Goal: Information Seeking & Learning: Learn about a topic

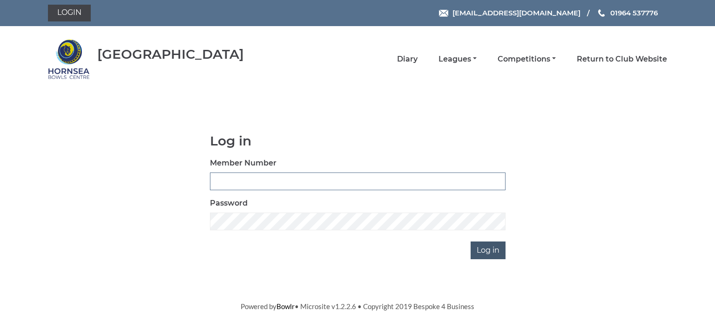
type input "0713"
click at [490, 248] on input "Log in" at bounding box center [488, 250] width 35 height 18
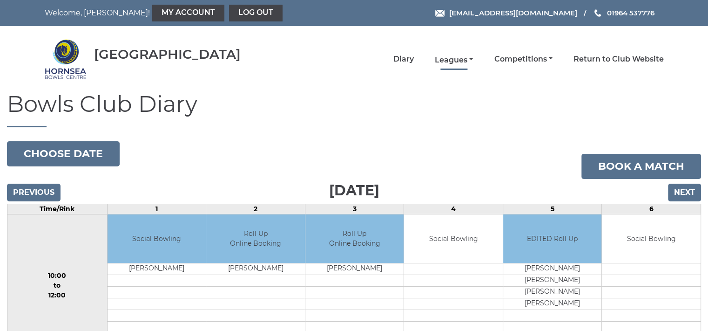
click at [463, 58] on link "Leagues" at bounding box center [454, 60] width 38 height 10
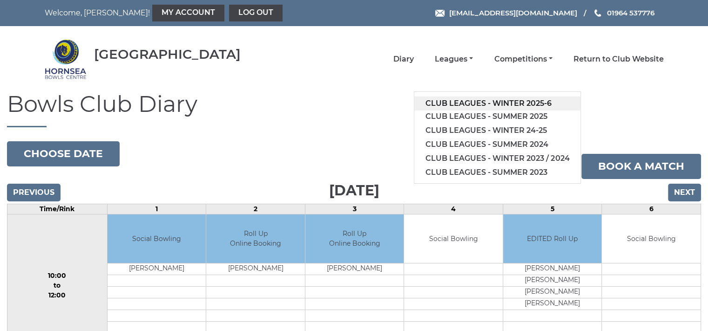
click at [505, 104] on link "Club leagues - Winter 2025-6" at bounding box center [497, 103] width 166 height 14
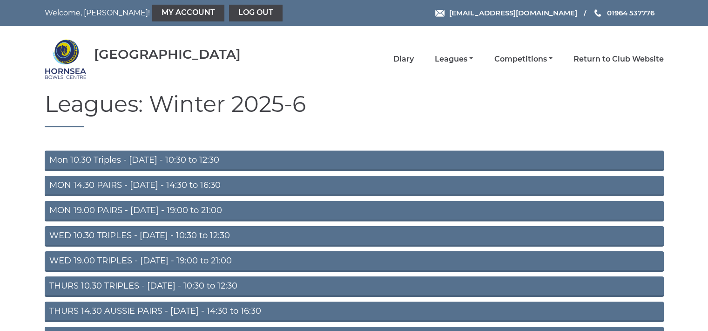
click at [158, 160] on link "Mon 10.30 Triples - Monday - 10:30 to 12:30" at bounding box center [354, 160] width 619 height 20
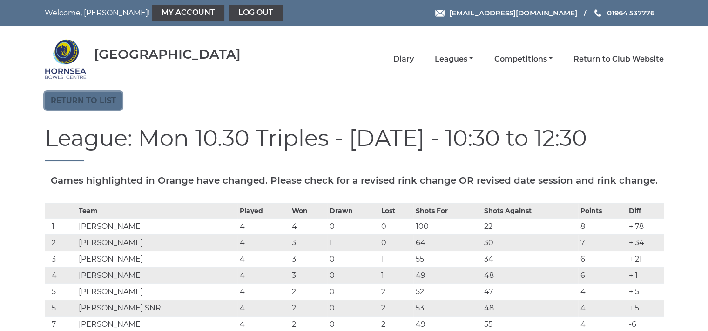
click at [81, 93] on link "Return to list" at bounding box center [83, 101] width 77 height 18
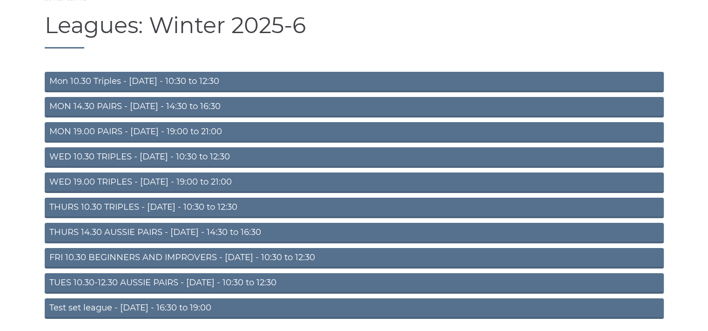
scroll to position [87, 0]
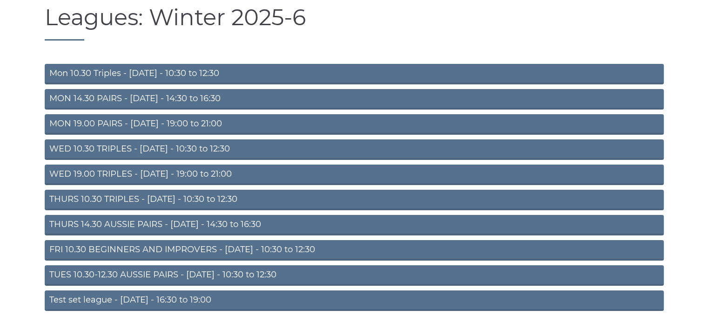
click at [133, 267] on link "TUES 10.30-12.30 AUSSIE PAIRS - Tuesday - 10:30 to 12:30" at bounding box center [354, 275] width 619 height 20
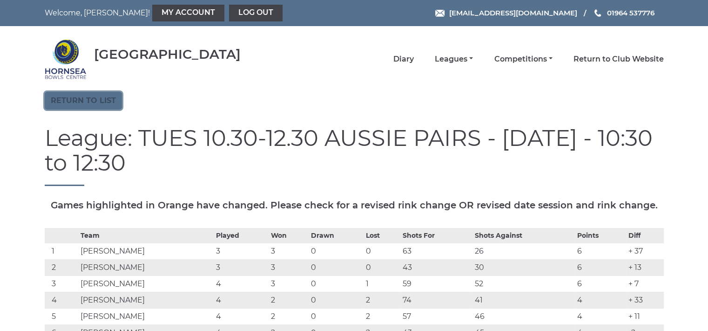
click at [110, 100] on link "Return to list" at bounding box center [83, 101] width 77 height 18
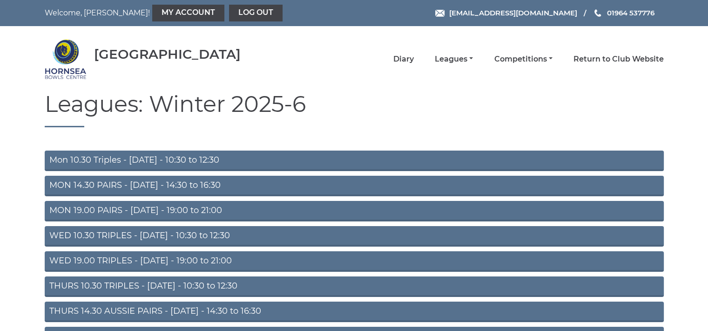
click at [169, 284] on link "THURS 10.30 TRIPLES - [DATE] - 10:30 to 12:30" at bounding box center [354, 286] width 619 height 20
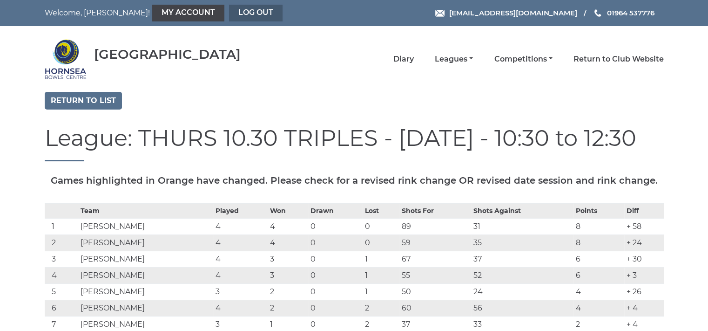
click at [229, 14] on link "Log out" at bounding box center [256, 13] width 54 height 17
